Goal: Find contact information: Find contact information

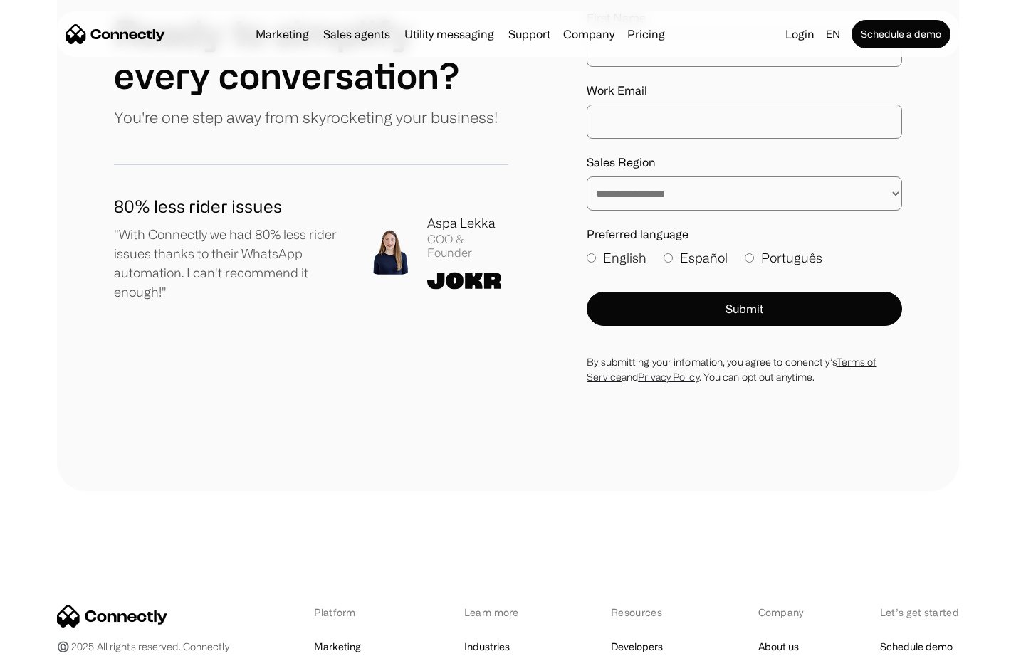
scroll to position [7915, 0]
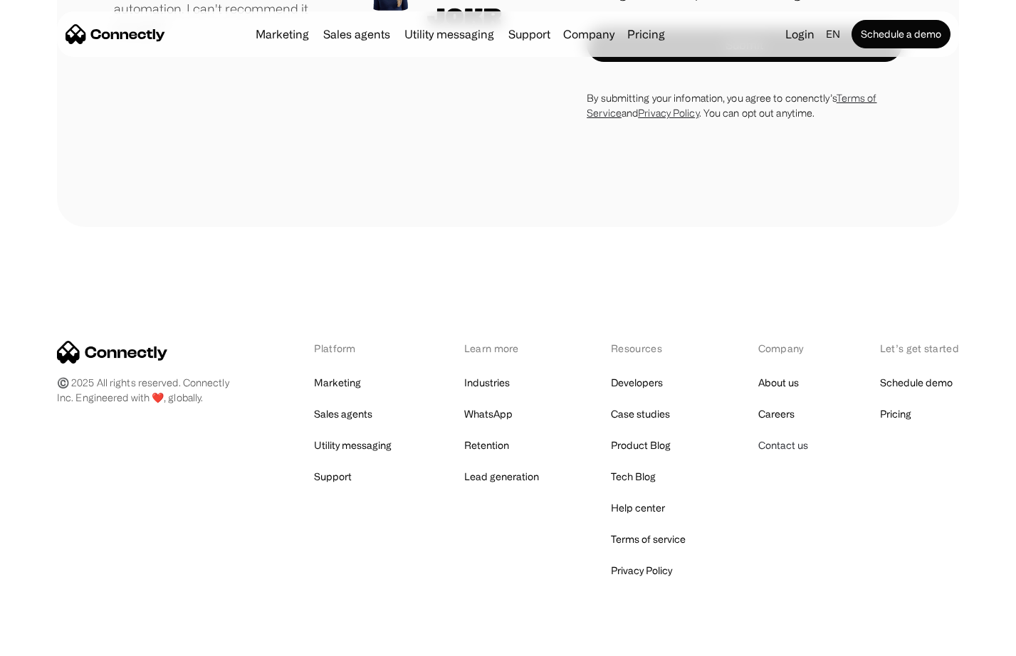
click at [791, 436] on link "Contact us" at bounding box center [783, 446] width 50 height 20
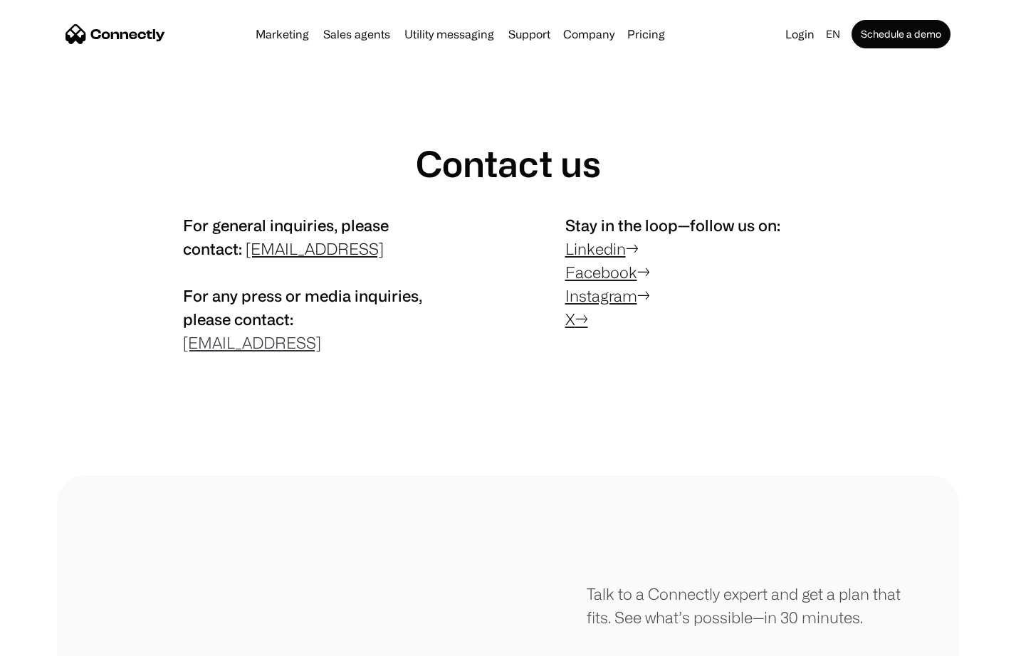
drag, startPoint x: 325, startPoint y: 347, endPoint x: 184, endPoint y: 350, distance: 140.9
click at [184, 350] on p "For general inquiries, please contact: contact@connectly.ai For any press or me…" at bounding box center [317, 283] width 268 height 141
copy link "press@connectly.ai"
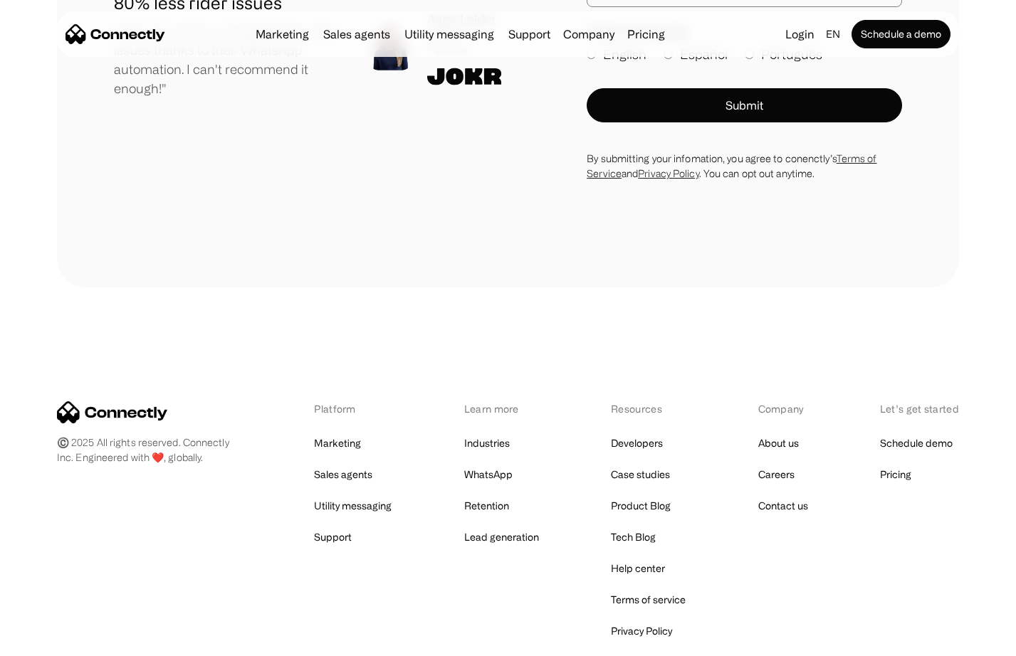
scroll to position [949, 0]
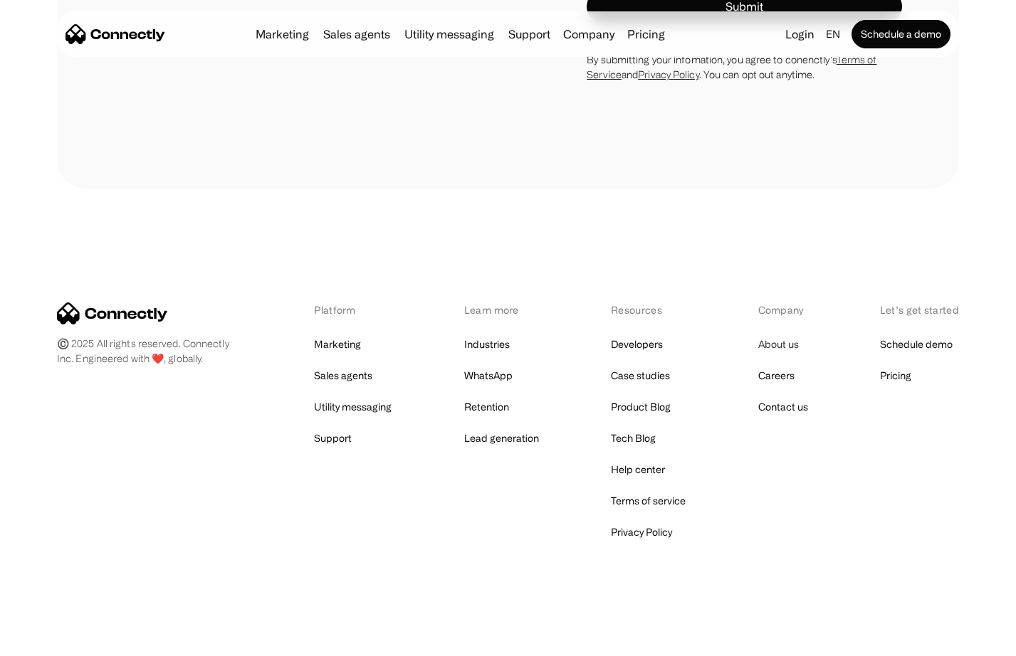
click at [784, 334] on link "About us" at bounding box center [778, 344] width 41 height 20
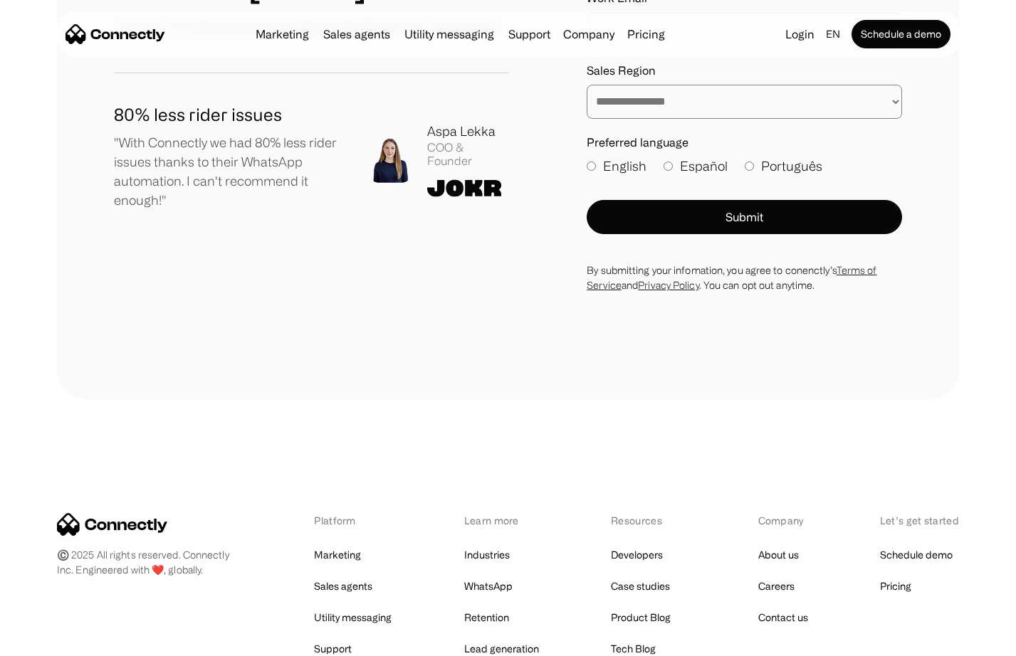
scroll to position [1863, 0]
